Goal: Transaction & Acquisition: Purchase product/service

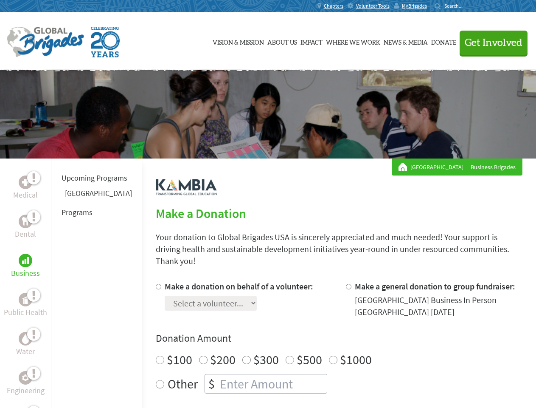
click at [469, 6] on div "Search for:" at bounding box center [452, 6] width 34 height 7
click at [490, 42] on span "Get Involved" at bounding box center [494, 43] width 58 height 10
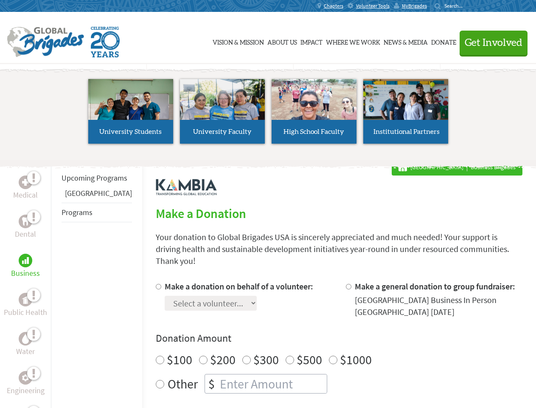
click at [57, 283] on div "Upcoming Programs Panama Programs" at bounding box center [96, 362] width 91 height 408
click at [325, 338] on div "Donation Amount $100 $200 $300 $500 $1000 Other $" at bounding box center [339, 362] width 367 height 62
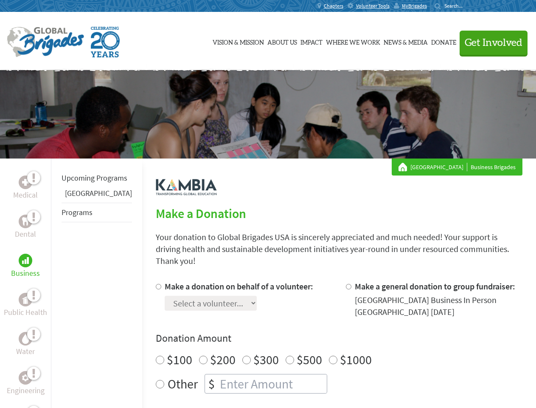
click at [156, 284] on input "Make a donation on behalf of a volunteer:" at bounding box center [159, 287] width 6 height 6
radio input "true"
click at [346, 284] on input "Make a general donation to group fundraiser:" at bounding box center [349, 287] width 6 height 6
radio input "true"
